Goal: Information Seeking & Learning: Check status

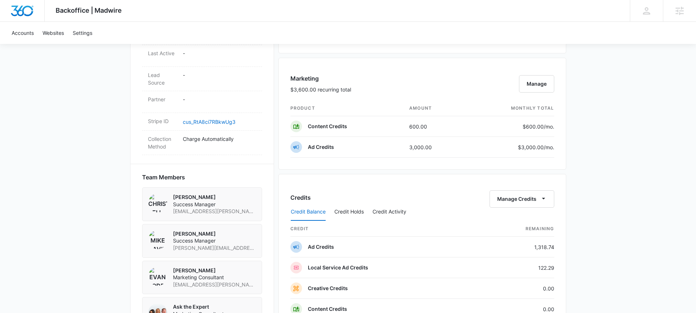
scroll to position [441, 0]
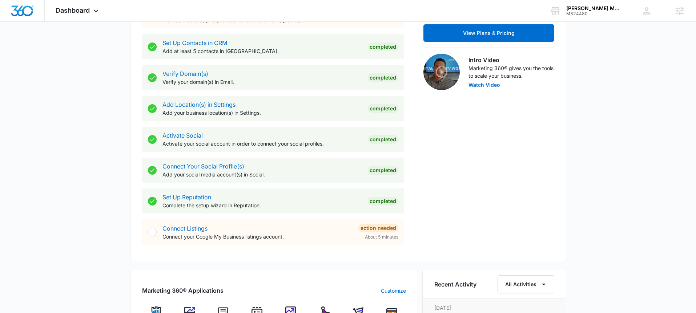
scroll to position [372, 0]
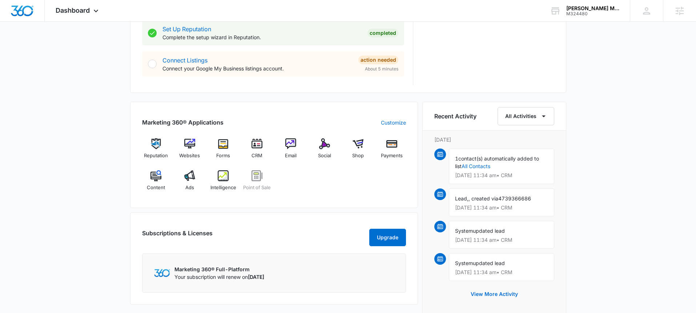
click at [300, 168] on div "Reputation Websites Forms CRM Email Social Shop Payments Content Ads Intelligen…" at bounding box center [274, 167] width 264 height 58
click at [187, 145] on img at bounding box center [189, 143] width 11 height 11
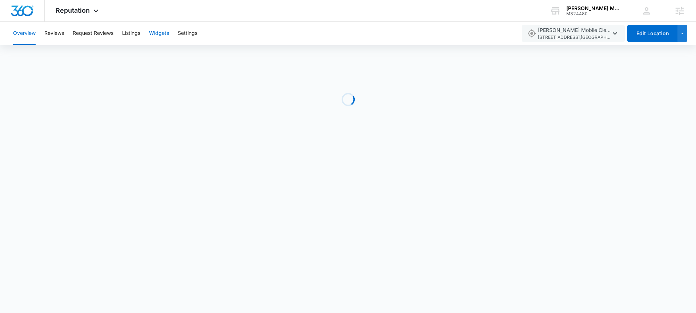
click at [162, 38] on button "Widgets" at bounding box center [159, 33] width 20 height 23
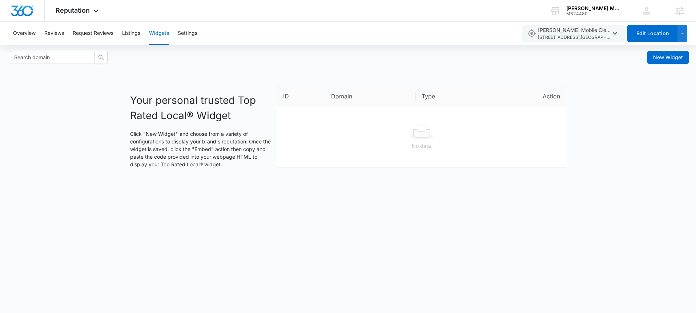
click at [631, 129] on div "Your personal trusted Top Rated Local® Widget Click "New Widget" and choose fro…" at bounding box center [348, 130] width 696 height 88
click at [658, 55] on span "New Widget" at bounding box center [668, 57] width 30 height 8
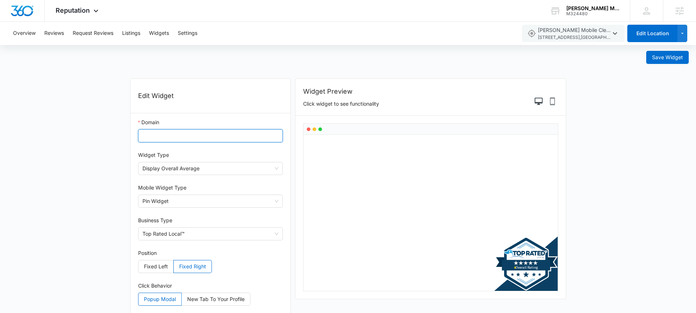
click at [226, 133] on input "Domain" at bounding box center [210, 135] width 145 height 13
paste input "https://larsonsmobilecleaning.com/"
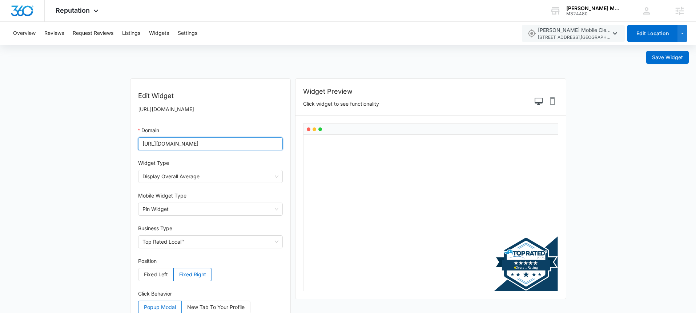
type input "https://larsonsmobilecleaning.com/"
click at [240, 163] on div "Widget Type" at bounding box center [210, 164] width 145 height 11
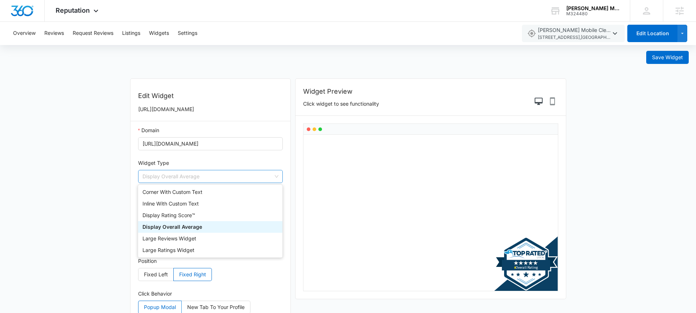
click at [273, 173] on span "Display Overall Average" at bounding box center [210, 176] width 136 height 12
click at [213, 239] on div "Large Reviews Widget" at bounding box center [209, 239] width 135 height 8
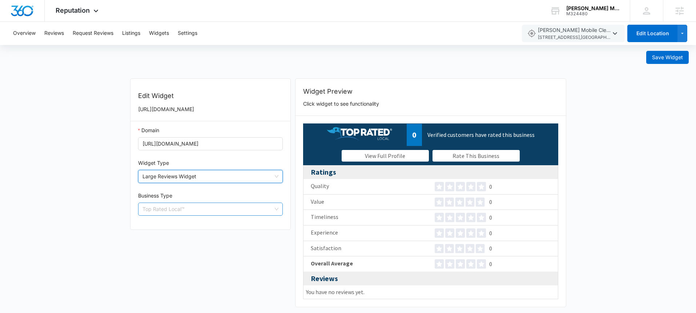
click at [252, 215] on span "Top Rated Local™" at bounding box center [210, 209] width 136 height 12
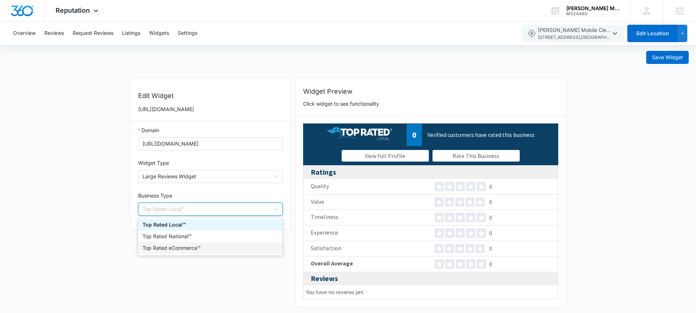
click at [231, 269] on div "Edit Widget https://larsonsmobilecleaning.com/ Domain https://larsonsmobileclea…" at bounding box center [210, 196] width 165 height 236
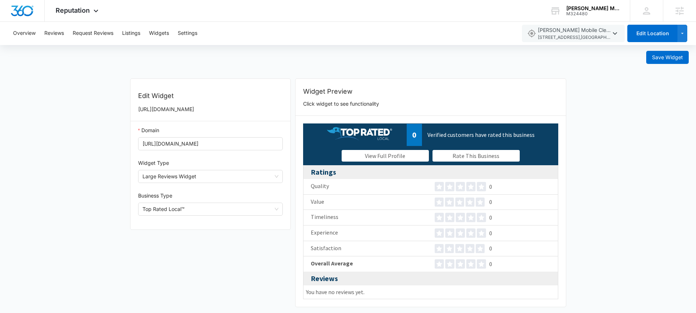
scroll to position [1, 0]
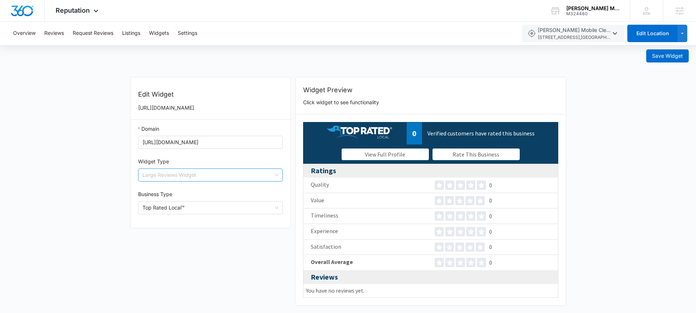
click at [232, 174] on span "Large Reviews Widget" at bounding box center [210, 175] width 136 height 12
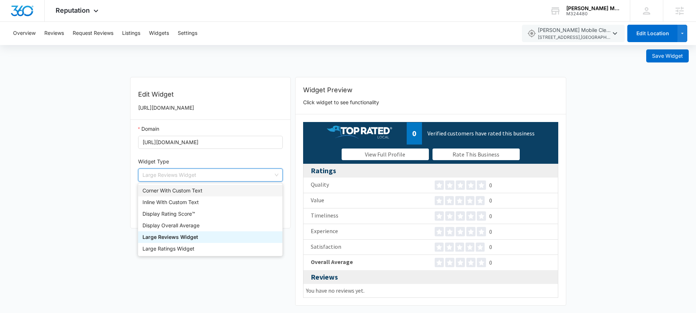
click at [228, 188] on div "Corner With Custom Text" at bounding box center [209, 191] width 135 height 8
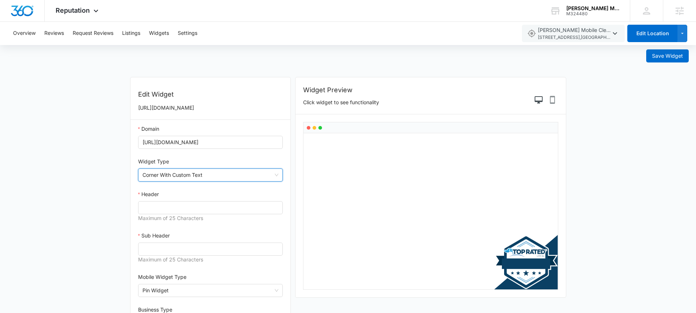
click at [236, 178] on span "Corner With Custom Text" at bounding box center [210, 175] width 136 height 12
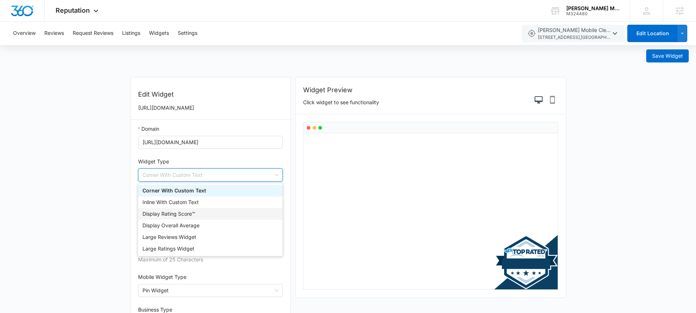
click at [222, 215] on div "Display Rating Score™" at bounding box center [209, 214] width 135 height 8
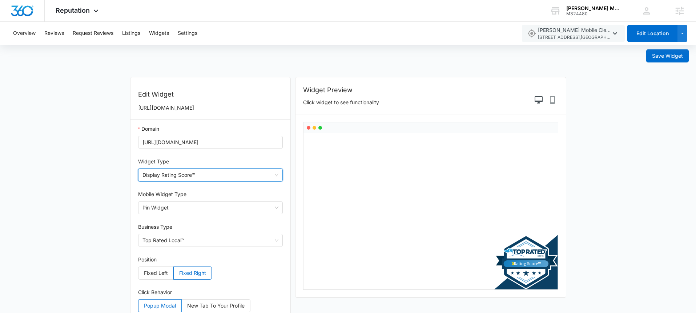
click at [236, 181] on span "Display Rating Score™" at bounding box center [210, 175] width 136 height 12
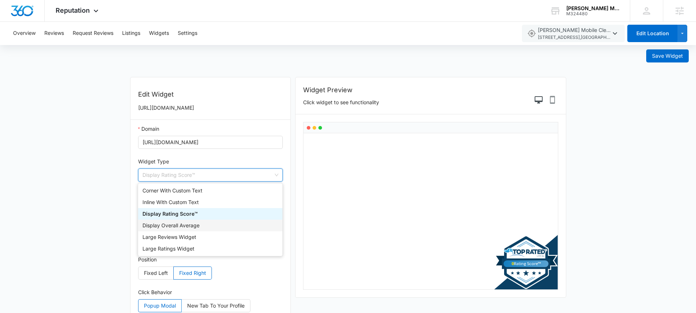
click at [226, 222] on div "Display Overall Average" at bounding box center [209, 226] width 135 height 8
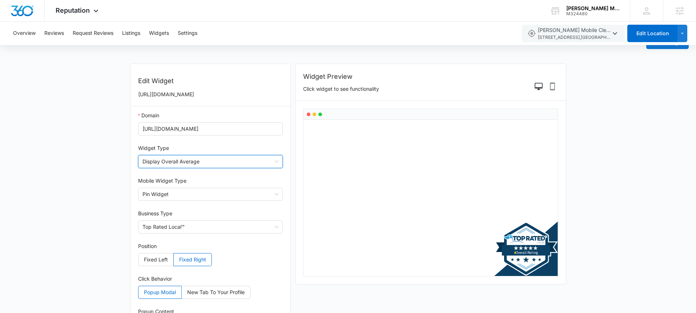
scroll to position [0, 0]
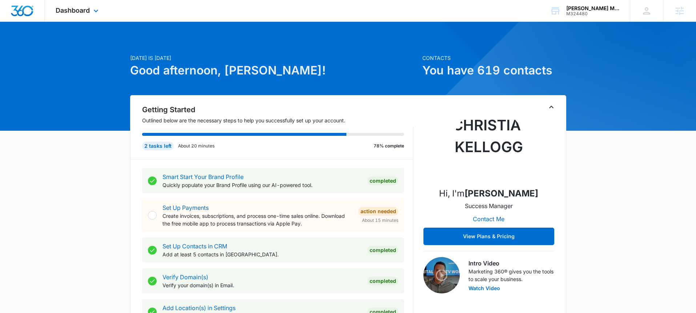
click at [86, 16] on div "Dashboard Apps Reputation Websites Forms CRM Email Social Shop Payments POS Con…" at bounding box center [78, 10] width 66 height 21
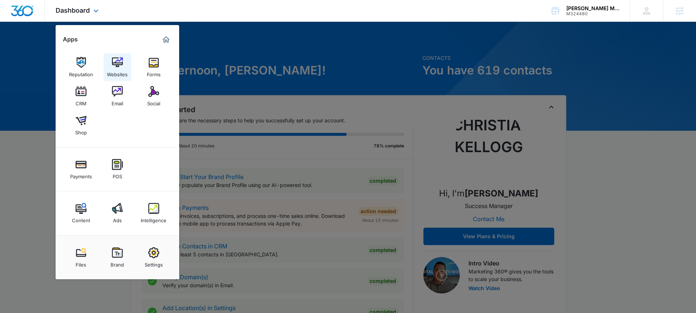
click at [107, 66] on link "Websites" at bounding box center [118, 67] width 28 height 28
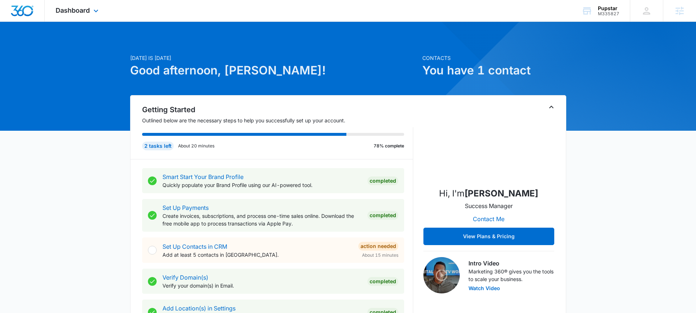
click at [87, 15] on div "Dashboard Apps Reputation Websites Forms CRM Email Social Shop Payments POS Con…" at bounding box center [78, 10] width 66 height 21
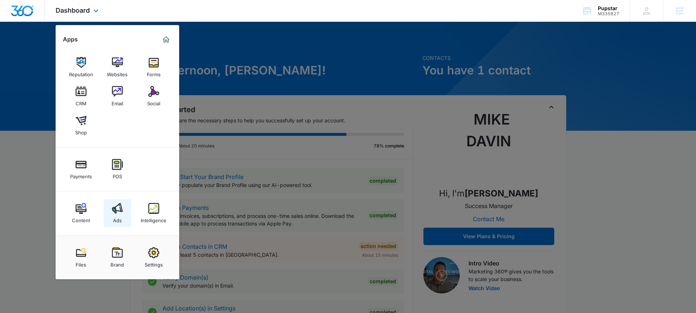
click at [118, 205] on img at bounding box center [117, 208] width 11 height 11
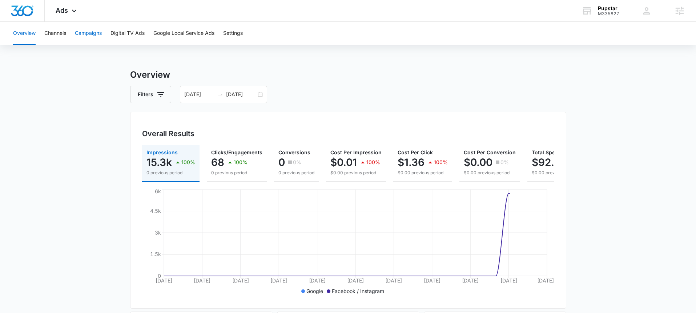
click at [88, 35] on button "Campaigns" at bounding box center [88, 33] width 27 height 23
click at [262, 95] on div "08/16/2025 09/15/2025" at bounding box center [223, 94] width 87 height 17
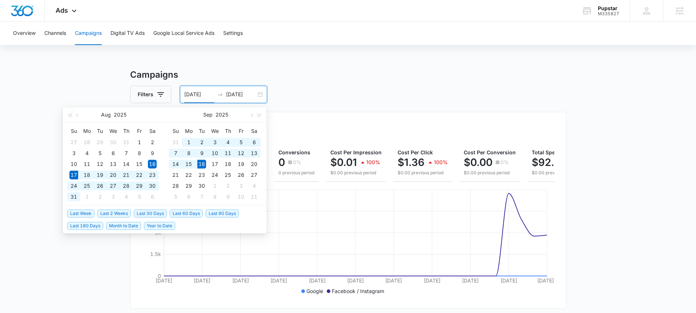
click at [144, 212] on span "Last 30 Days" at bounding box center [150, 214] width 33 height 8
type input "08/17/2025"
type input "09/16/2025"
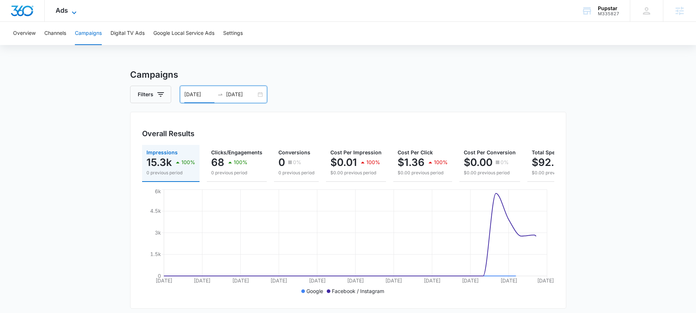
click at [70, 12] on icon at bounding box center [74, 12] width 9 height 9
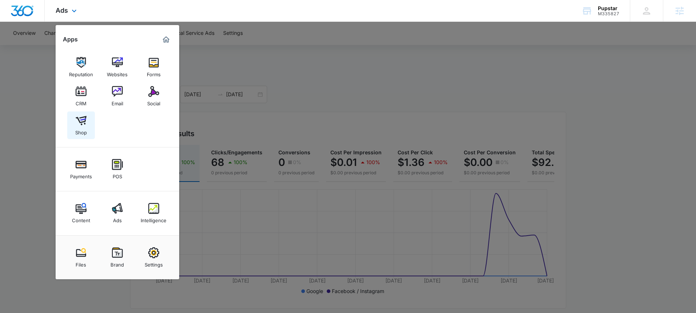
click at [79, 125] on img at bounding box center [81, 120] width 11 height 11
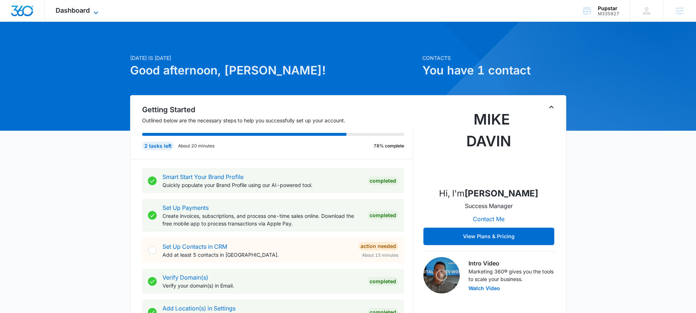
click at [93, 11] on icon at bounding box center [96, 12] width 9 height 9
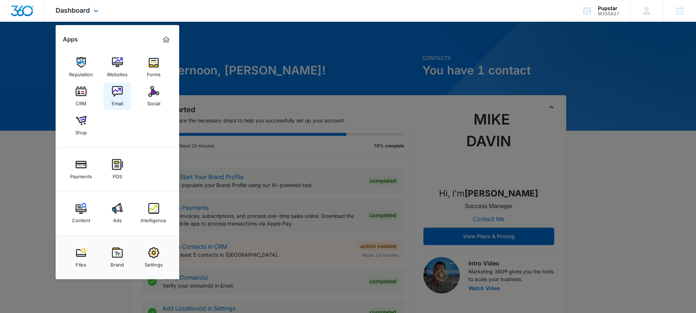
click at [114, 96] on img at bounding box center [117, 91] width 11 height 11
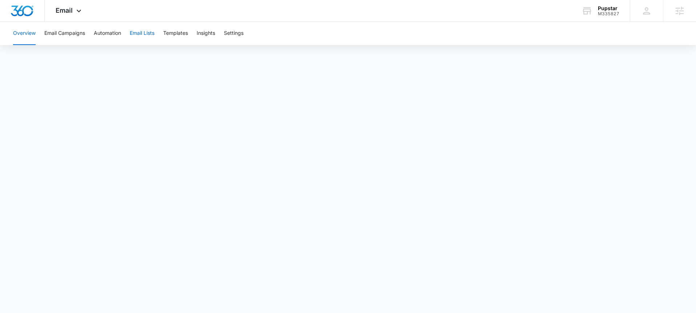
click at [141, 37] on button "Email Lists" at bounding box center [142, 33] width 25 height 23
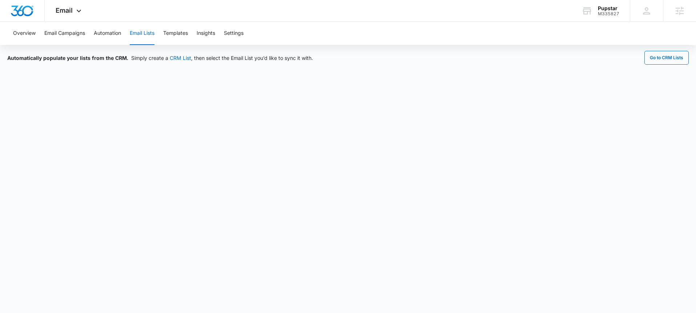
click at [586, 65] on div "Automatically populate your lists from the CRM. Simply create a CRM List , then…" at bounding box center [348, 168] width 696 height 246
click at [107, 33] on button "Automation" at bounding box center [107, 33] width 27 height 23
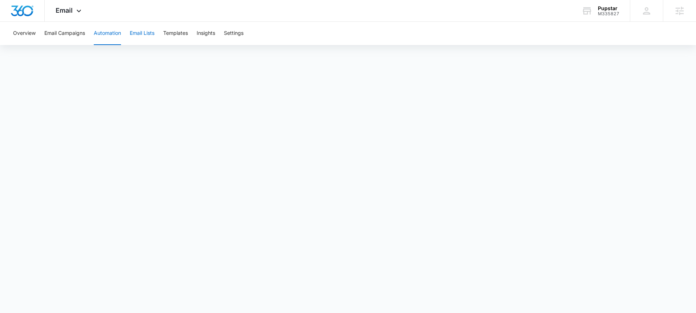
click at [139, 37] on button "Email Lists" at bounding box center [142, 33] width 25 height 23
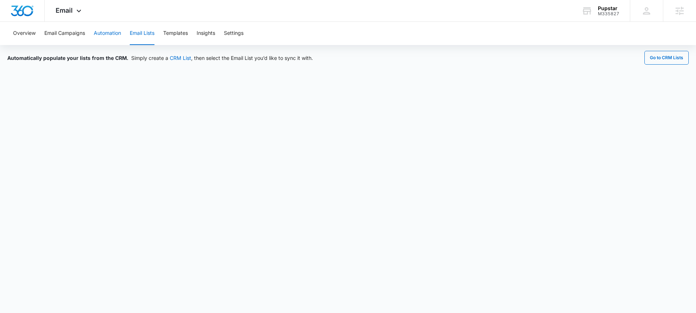
click at [113, 37] on button "Automation" at bounding box center [107, 33] width 27 height 23
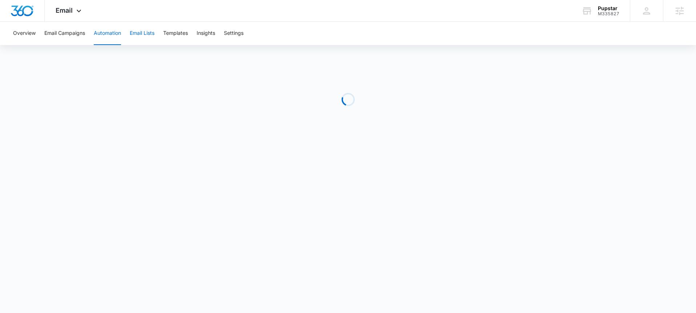
click at [139, 38] on button "Email Lists" at bounding box center [142, 33] width 25 height 23
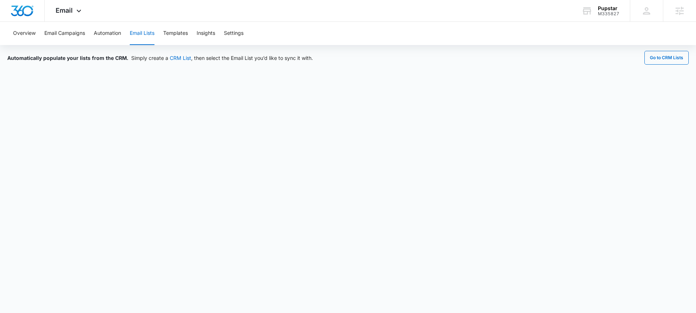
click at [135, 33] on button "Email Lists" at bounding box center [142, 33] width 25 height 23
click at [138, 34] on button "Email Lists" at bounding box center [142, 33] width 25 height 23
click at [96, 36] on button "Automation" at bounding box center [107, 33] width 27 height 23
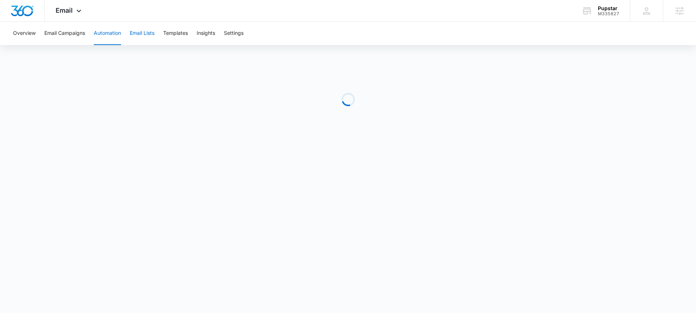
click at [150, 37] on button "Email Lists" at bounding box center [142, 33] width 25 height 23
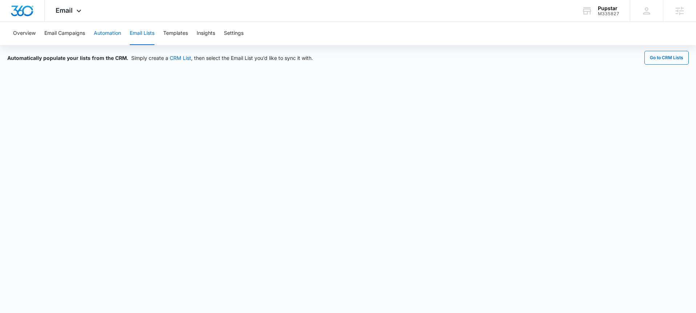
click at [106, 35] on button "Automation" at bounding box center [107, 33] width 27 height 23
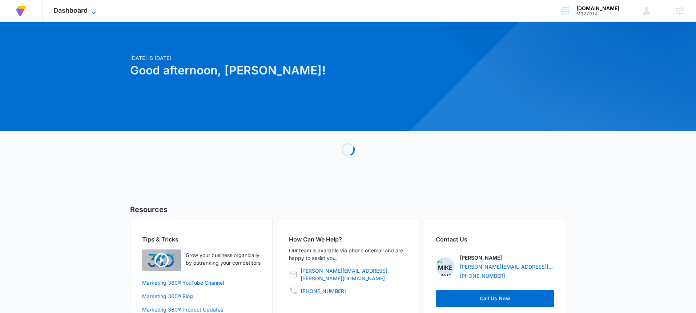
click at [84, 13] on span "Dashboard" at bounding box center [70, 11] width 34 height 8
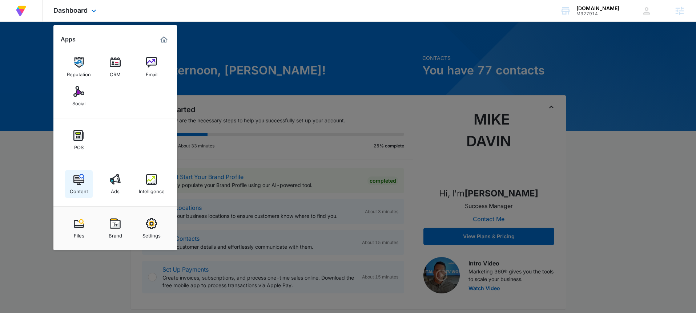
click at [79, 180] on img at bounding box center [78, 179] width 11 height 11
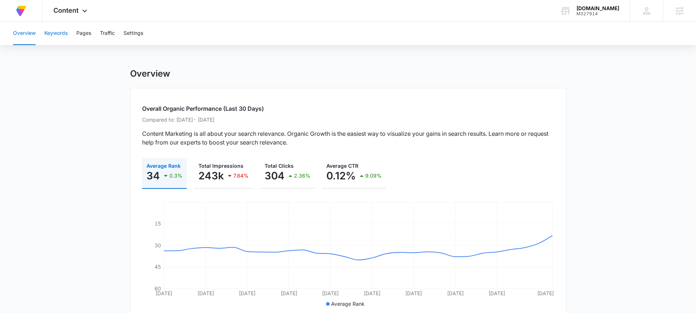
click at [59, 36] on button "Keywords" at bounding box center [55, 33] width 23 height 23
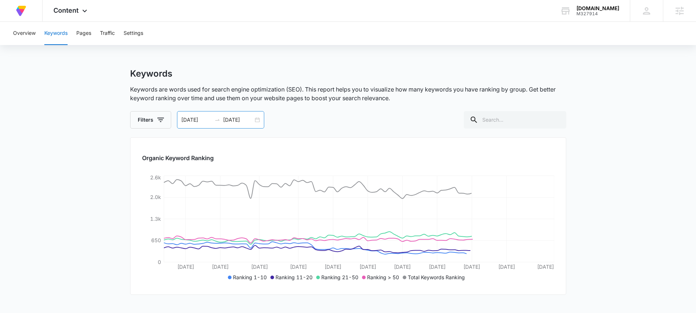
click at [260, 121] on div "05/29/2025 08/27/2025" at bounding box center [220, 119] width 87 height 17
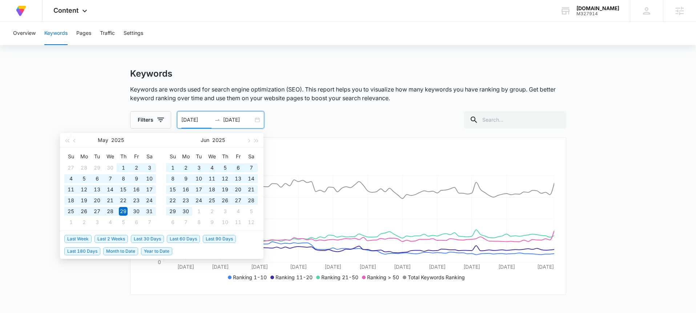
click at [145, 253] on span "Year to Date" at bounding box center [156, 251] width 31 height 8
type input "01/01/2025"
type input "09/13/2025"
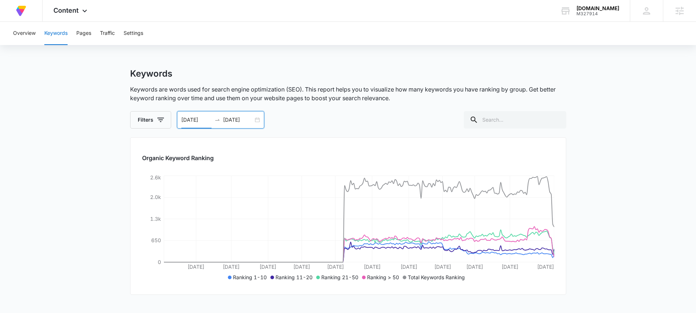
click at [258, 120] on div "01/01/2025 09/13/2025" at bounding box center [220, 119] width 87 height 17
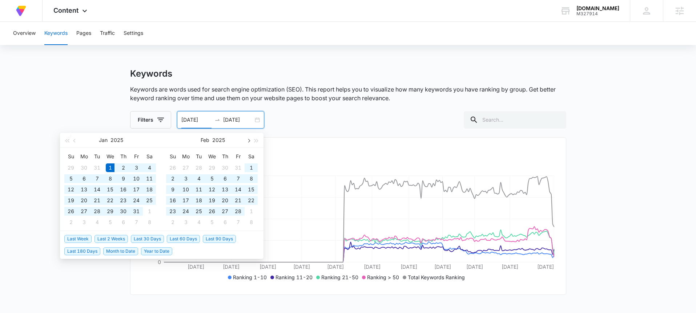
click at [247, 142] on button "button" at bounding box center [248, 140] width 8 height 15
type input "05/01/2025"
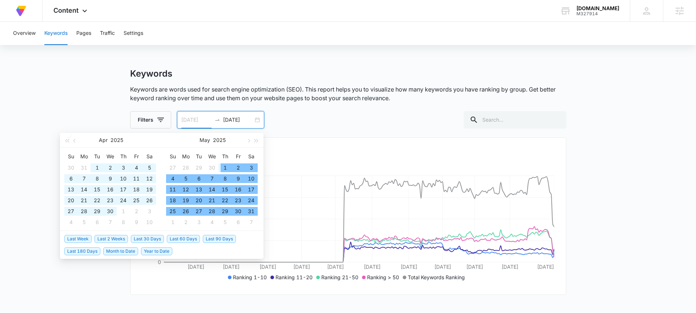
click at [223, 167] on div "1" at bounding box center [224, 167] width 9 height 9
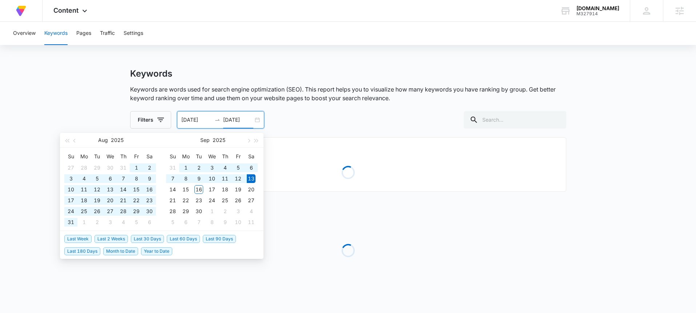
click at [604, 147] on main "Keywords Keywords are words used for search engine optimization (SEO). This rep…" at bounding box center [348, 191] width 696 height 246
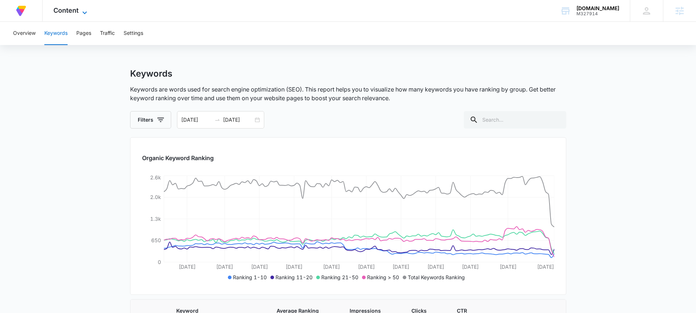
click at [81, 8] on icon at bounding box center [84, 12] width 9 height 9
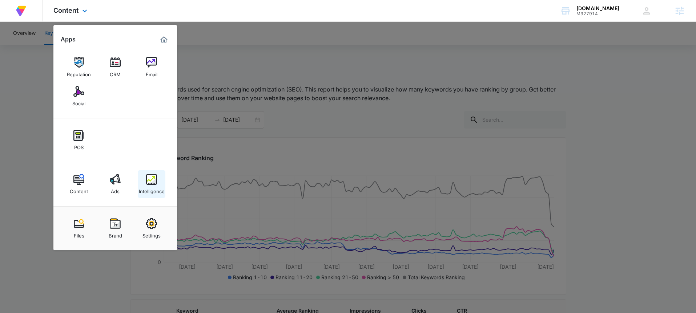
click at [144, 181] on link "Intelligence" at bounding box center [152, 184] width 28 height 28
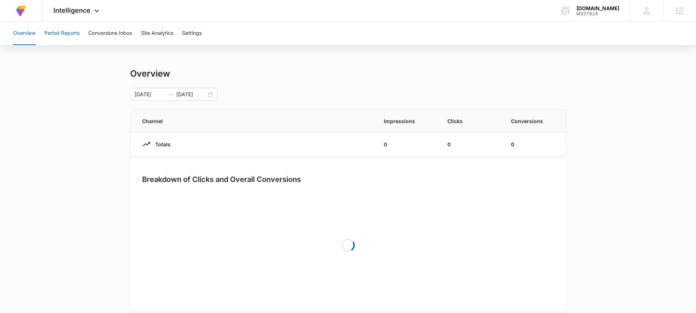
click at [59, 33] on button "Period Reports" at bounding box center [61, 33] width 35 height 23
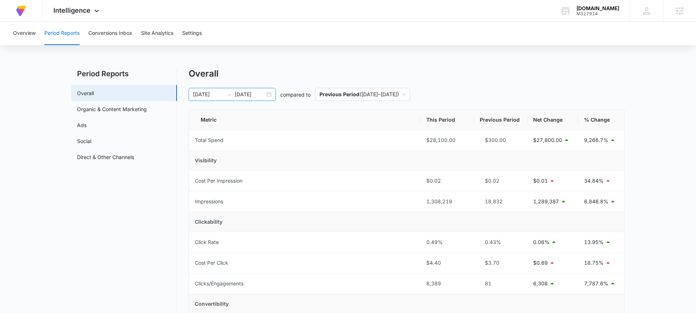
click at [267, 93] on div "05/01/2025 09/13/2025" at bounding box center [232, 94] width 87 height 13
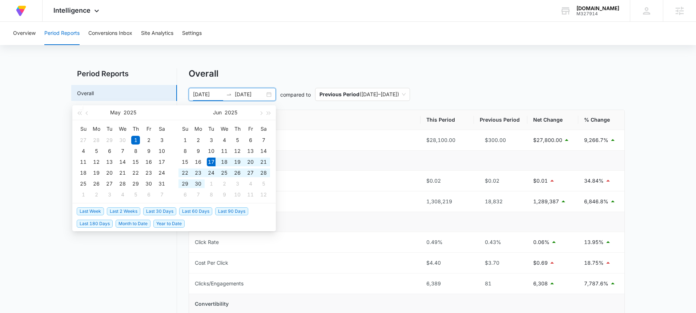
click at [225, 211] on span "Last 90 Days" at bounding box center [231, 211] width 33 height 8
type input "06/17/2025"
type input "09/15/2025"
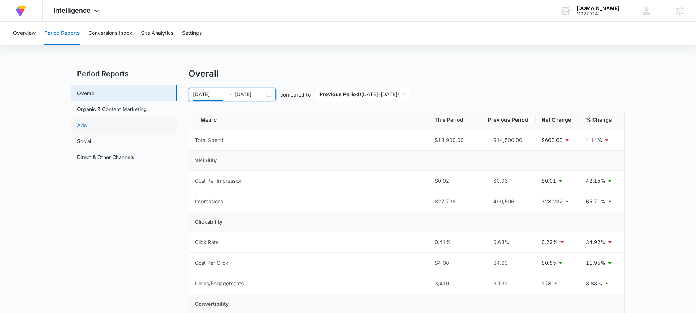
click at [86, 121] on link "Ads" at bounding box center [81, 125] width 9 height 8
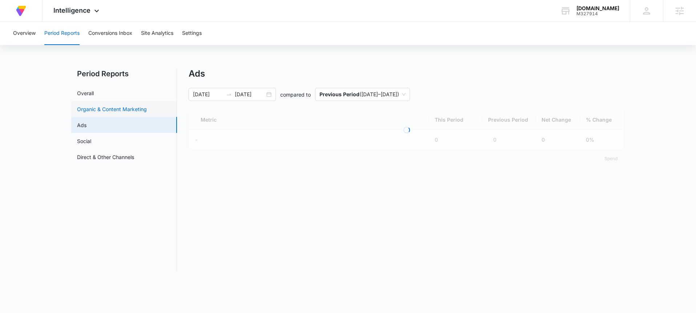
click at [144, 113] on link "Organic & Content Marketing" at bounding box center [112, 109] width 70 height 8
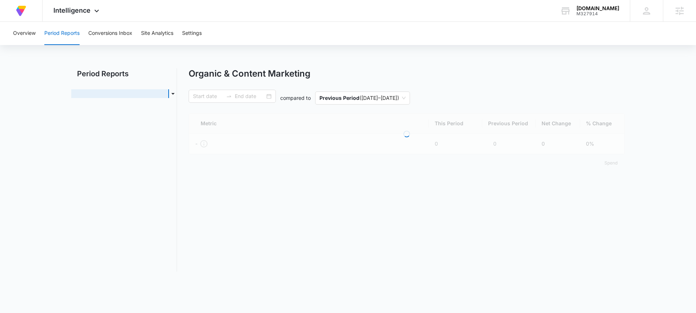
type input "06/17/2025"
type input "09/15/2025"
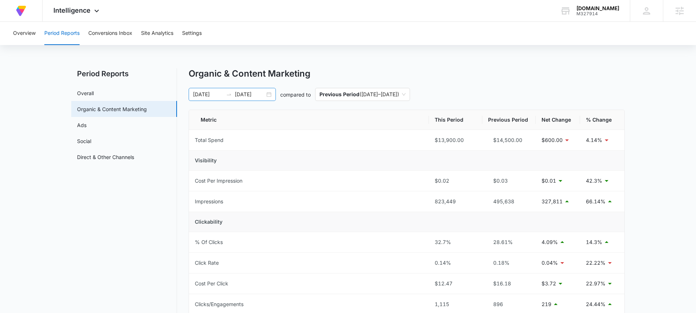
click at [268, 97] on div "06/17/2025 09/15/2025" at bounding box center [232, 94] width 87 height 13
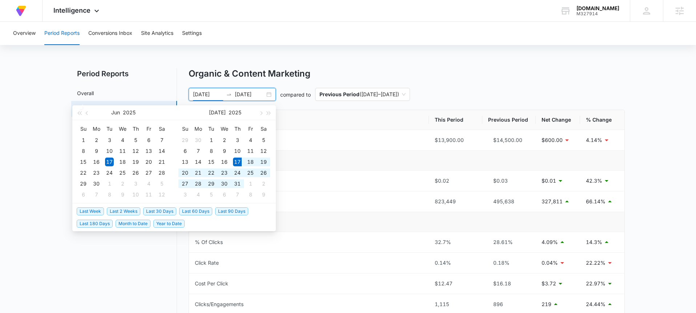
click at [200, 211] on span "Last 60 Days" at bounding box center [195, 211] width 33 height 8
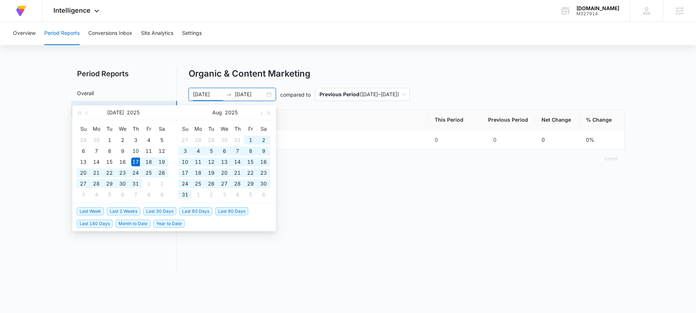
type input "07/17/2025"
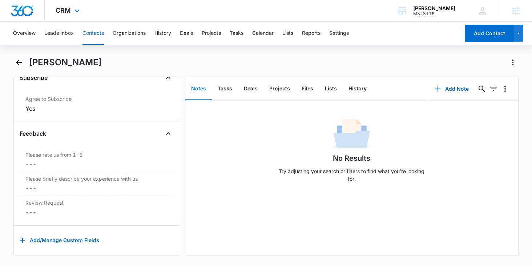
scroll to position [792, 0]
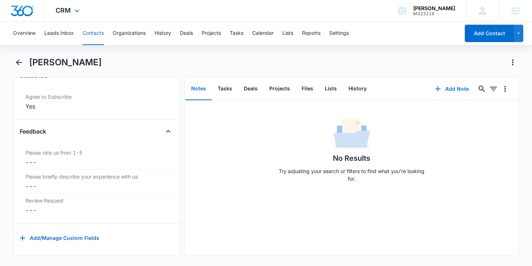
click at [80, 20] on div "CRM Apps Reputation Websites Forms CRM Email Social Payments POS Content Ads In…" at bounding box center [69, 10] width 48 height 21
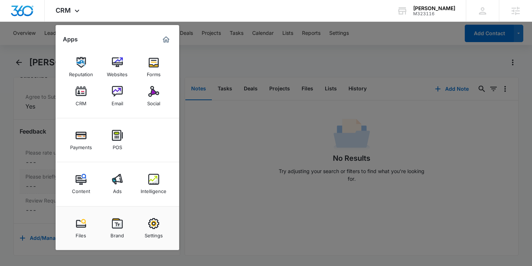
drag, startPoint x: 150, startPoint y: 178, endPoint x: 147, endPoint y: 170, distance: 8.5
click at [150, 178] on img at bounding box center [153, 179] width 11 height 11
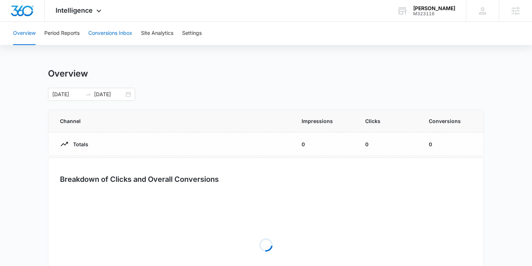
click at [107, 33] on button "Conversions Inbox" at bounding box center [110, 33] width 44 height 23
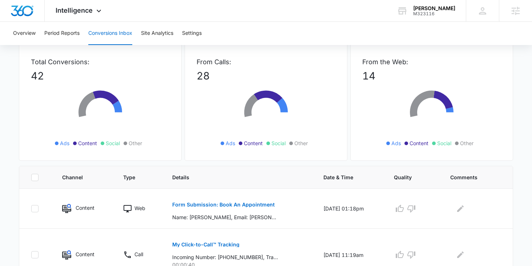
scroll to position [60, 0]
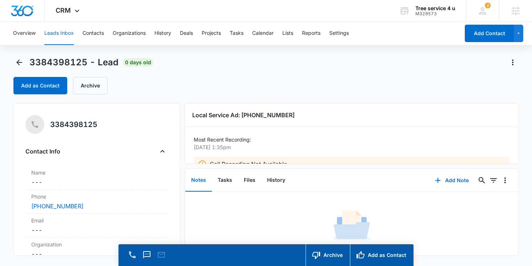
scroll to position [16, 0]
